Goal: Task Accomplishment & Management: Manage account settings

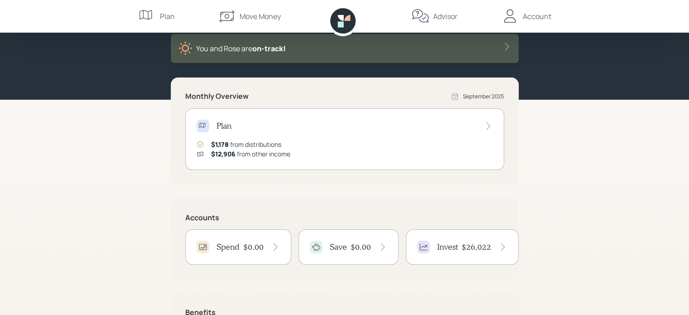
scroll to position [72, 0]
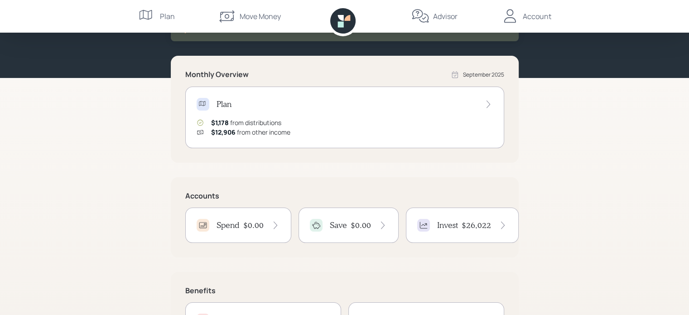
click at [252, 134] on div "$12,906 from other income" at bounding box center [250, 132] width 79 height 10
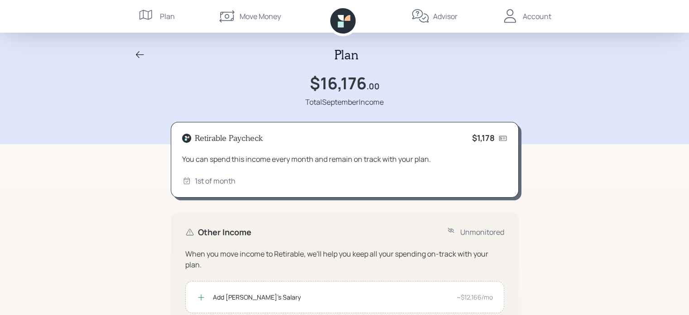
click at [549, 228] on div "Plan $16,176 .00 Total September Income Retirable Paycheck $1,178 You can spend…" at bounding box center [344, 290] width 689 height 580
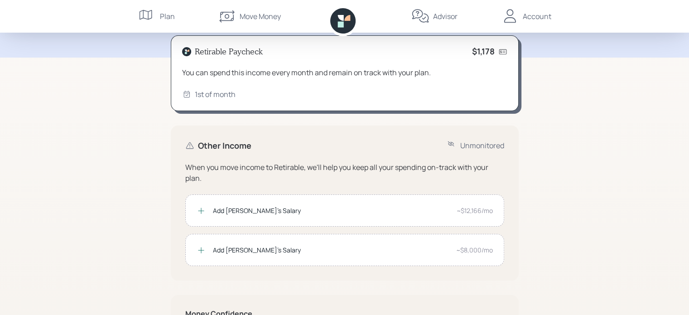
scroll to position [91, 0]
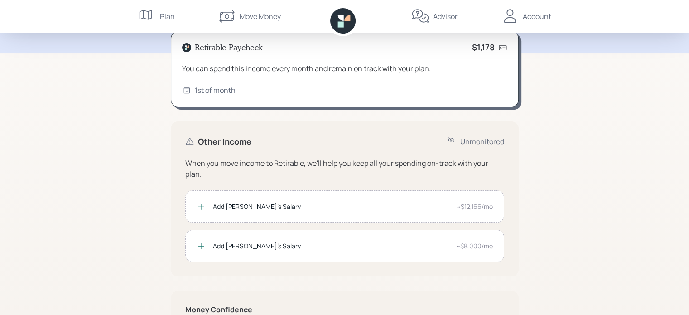
click at [466, 243] on div "~$8,000/mo" at bounding box center [474, 246] width 37 height 10
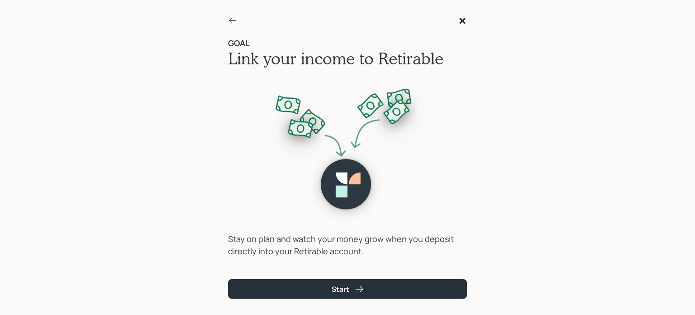
click at [164, 203] on div "GOAL Link your income to Retirable Stay on plan and watch your money grow when …" at bounding box center [347, 157] width 695 height 315
click at [230, 18] on icon at bounding box center [232, 20] width 9 height 9
click at [231, 25] on div at bounding box center [232, 21] width 9 height 11
click at [230, 19] on icon at bounding box center [232, 20] width 9 height 9
click at [462, 19] on icon at bounding box center [463, 21] width 6 height 6
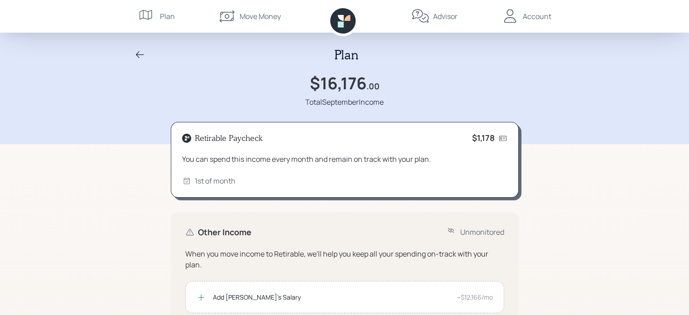
click at [162, 12] on div "Plan" at bounding box center [167, 16] width 15 height 11
click at [135, 60] on div "Plan" at bounding box center [344, 54] width 435 height 15
click at [138, 56] on icon at bounding box center [139, 54] width 11 height 11
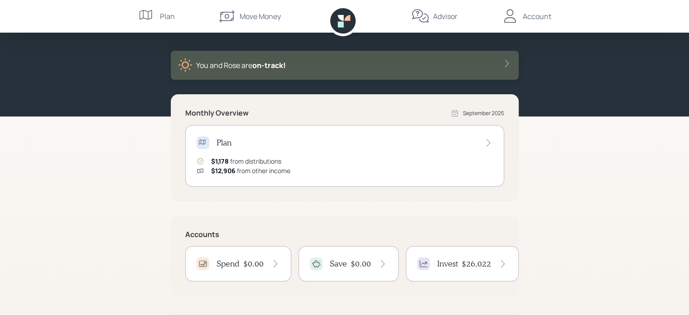
scroll to position [36, 0]
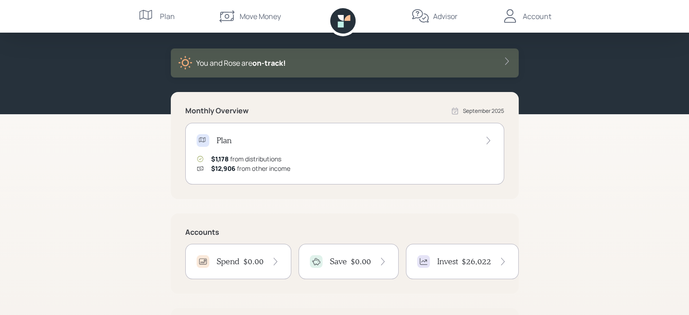
click at [485, 135] on div "Plan" at bounding box center [345, 140] width 296 height 13
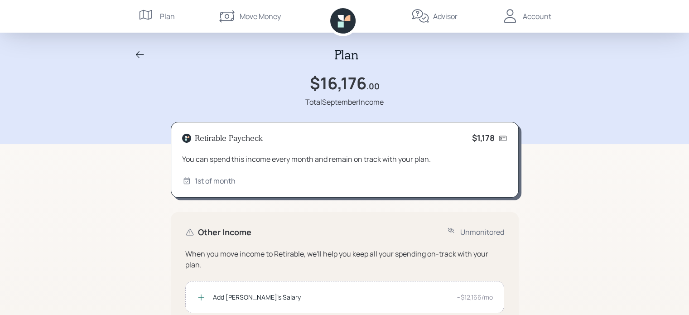
click at [142, 54] on icon at bounding box center [140, 54] width 8 height 7
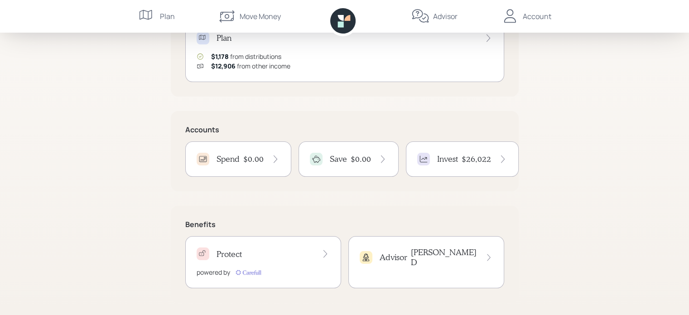
scroll to position [140, 0]
click at [128, 106] on div "Good Afternoon , [PERSON_NAME] and [PERSON_NAME] are on‑track! Monthly Overview…" at bounding box center [344, 88] width 689 height 456
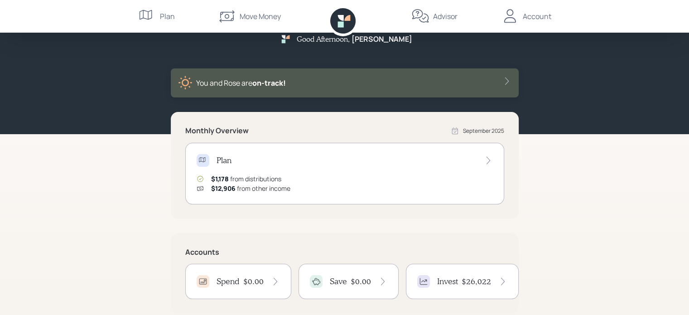
scroll to position [0, 0]
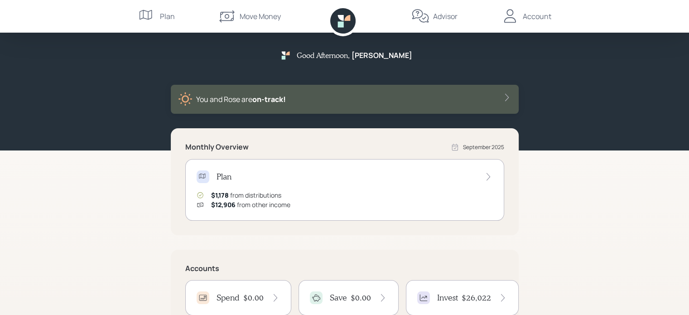
click at [163, 16] on div "Plan" at bounding box center [167, 16] width 15 height 11
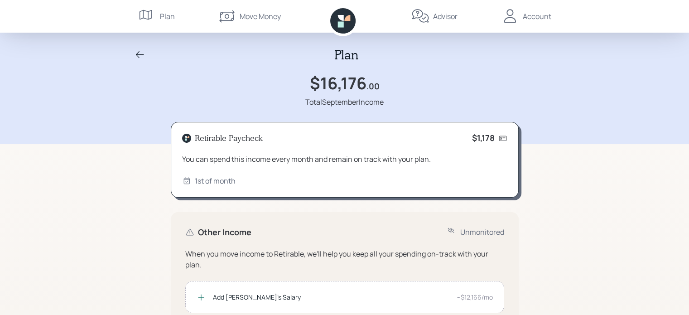
click at [525, 17] on div "Account" at bounding box center [537, 16] width 29 height 11
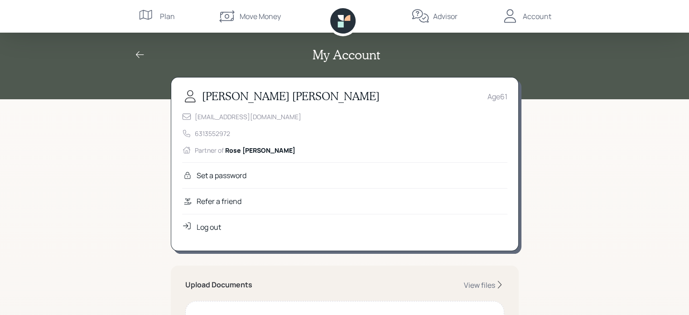
click at [141, 52] on icon at bounding box center [139, 54] width 11 height 11
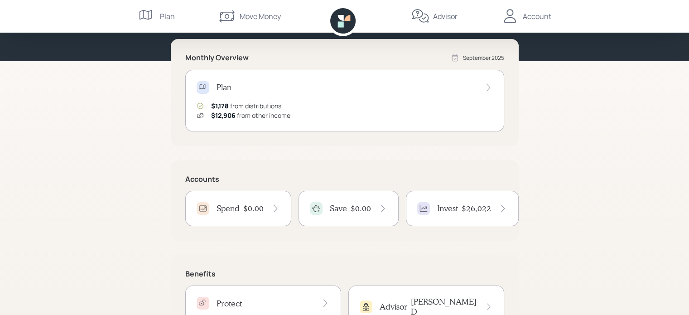
scroll to position [91, 0]
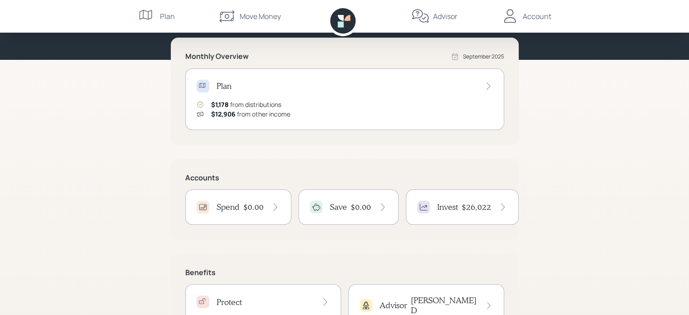
click at [264, 114] on div "$12,906 from other income" at bounding box center [250, 114] width 79 height 10
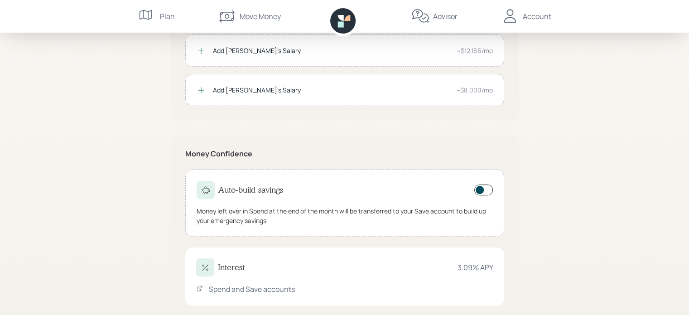
scroll to position [228, 0]
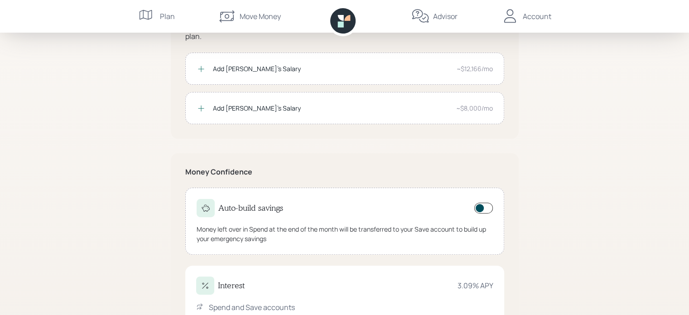
click at [236, 68] on div "Add [PERSON_NAME]'s Salary" at bounding box center [331, 69] width 236 height 10
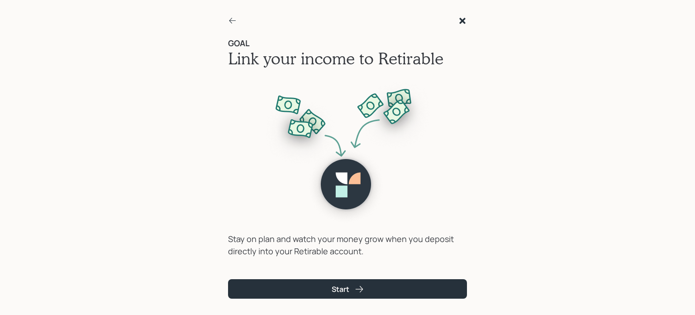
click at [212, 83] on div "GOAL Link your income to Retirable Stay on plan and watch your money grow when …" at bounding box center [348, 157] width 272 height 315
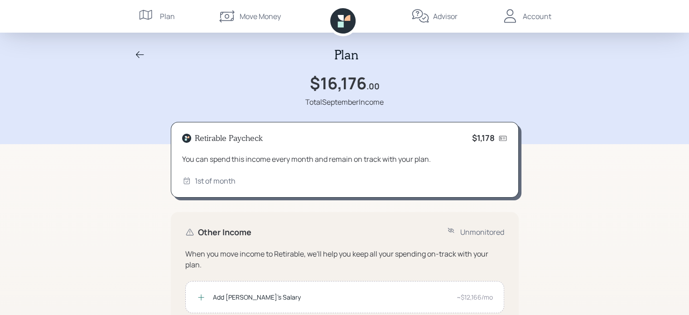
click at [137, 57] on icon at bounding box center [139, 54] width 11 height 11
